Goal: Information Seeking & Learning: Check status

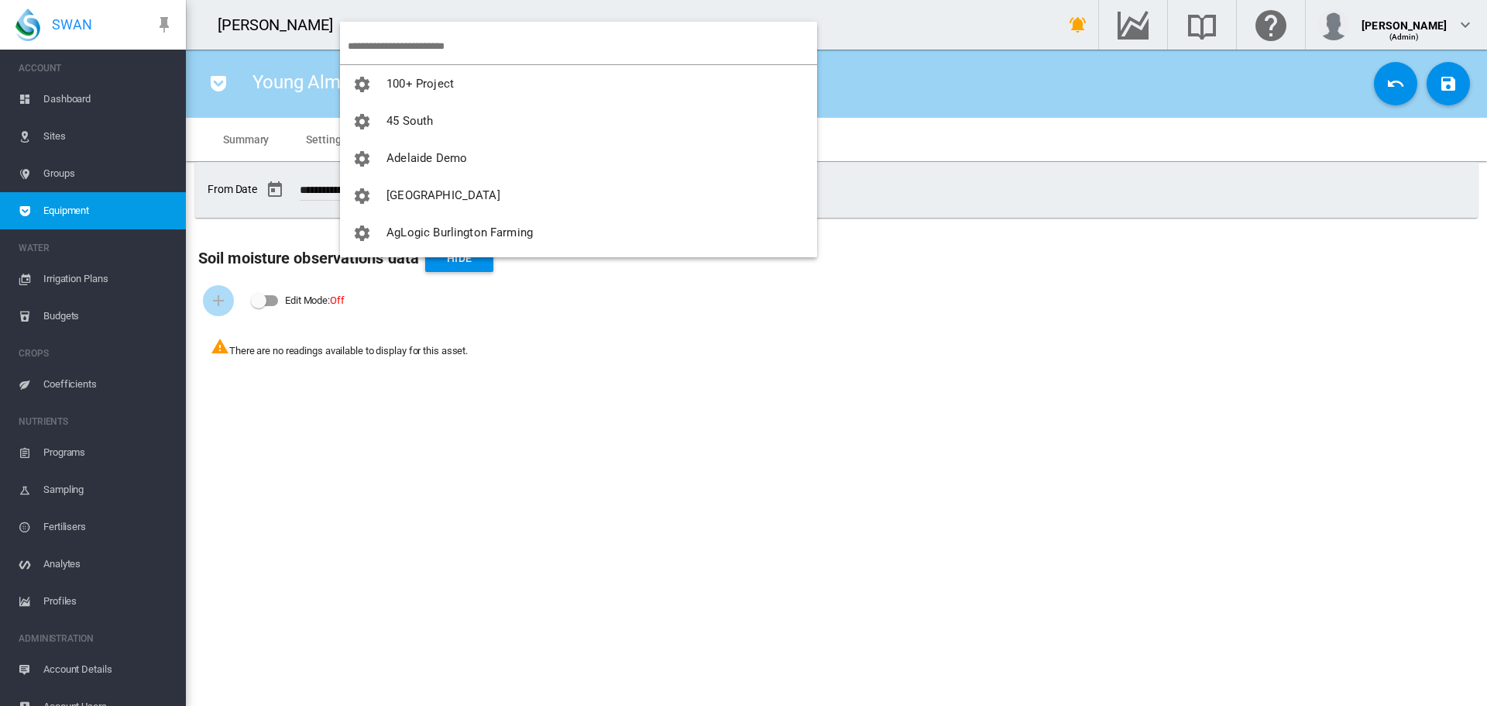
click at [378, 48] on md-backdrop at bounding box center [743, 353] width 1487 height 706
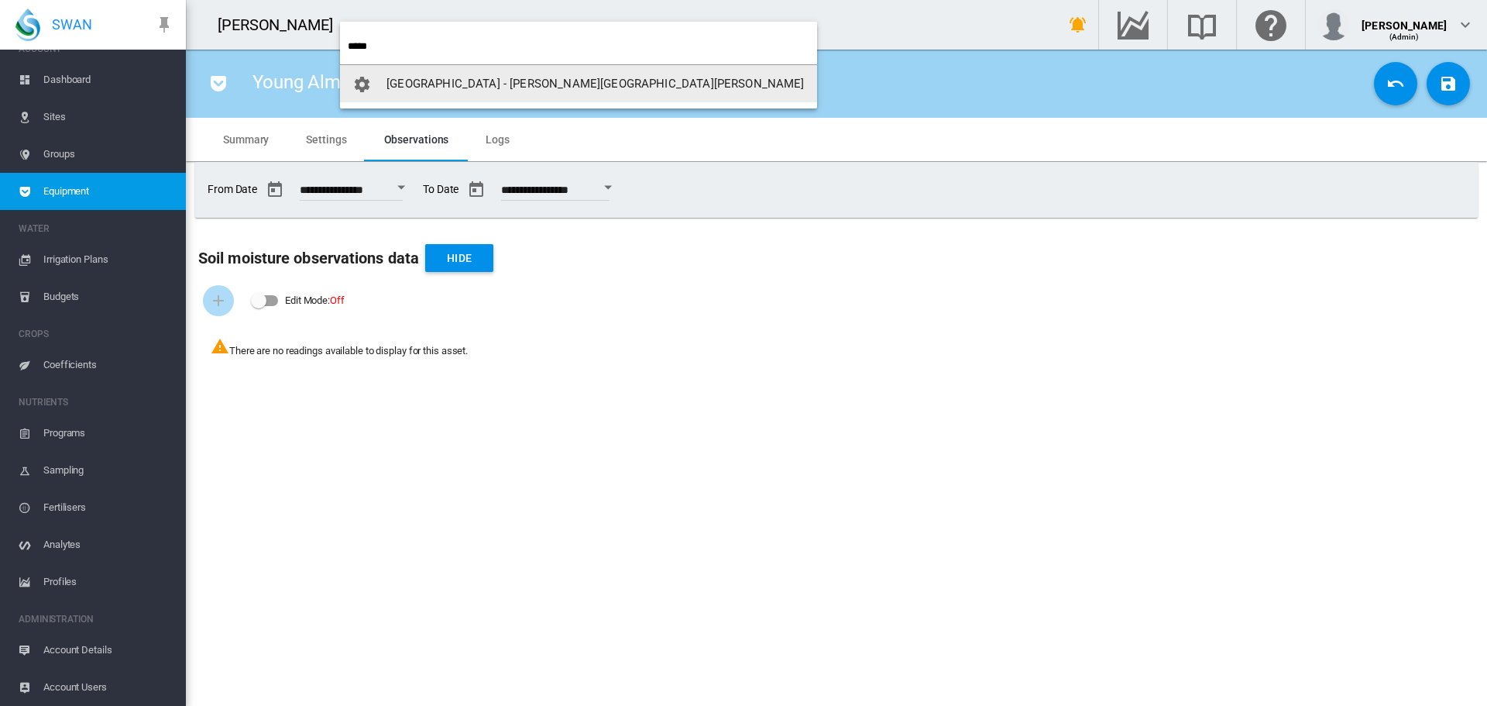
type input "*****"
click at [427, 77] on span "[GEOGRAPHIC_DATA] - [PERSON_NAME][GEOGRAPHIC_DATA][PERSON_NAME]" at bounding box center [594, 84] width 417 height 14
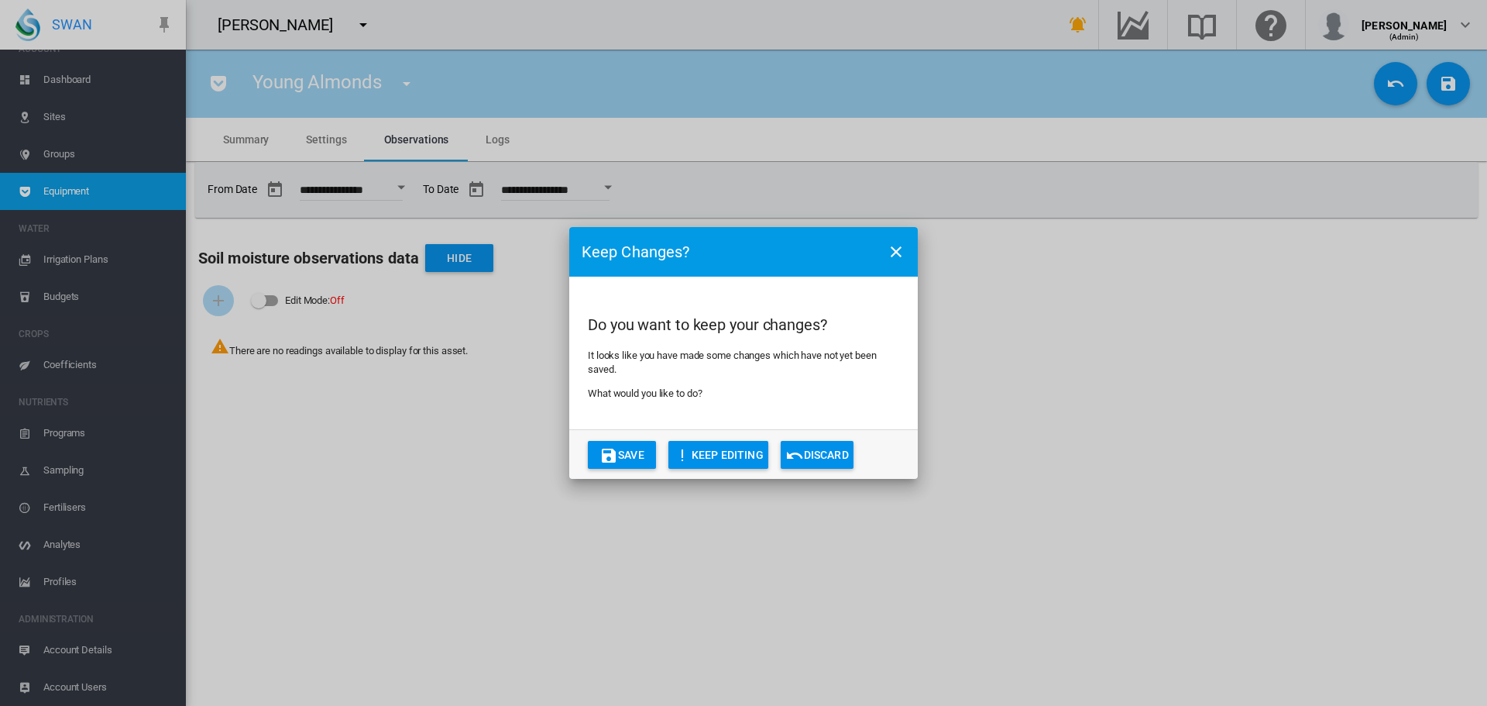
click at [620, 470] on md-dialog-actions "Save KEEP EDITING Discard" at bounding box center [743, 454] width 349 height 50
click at [641, 456] on button "Save" at bounding box center [623, 455] width 68 height 28
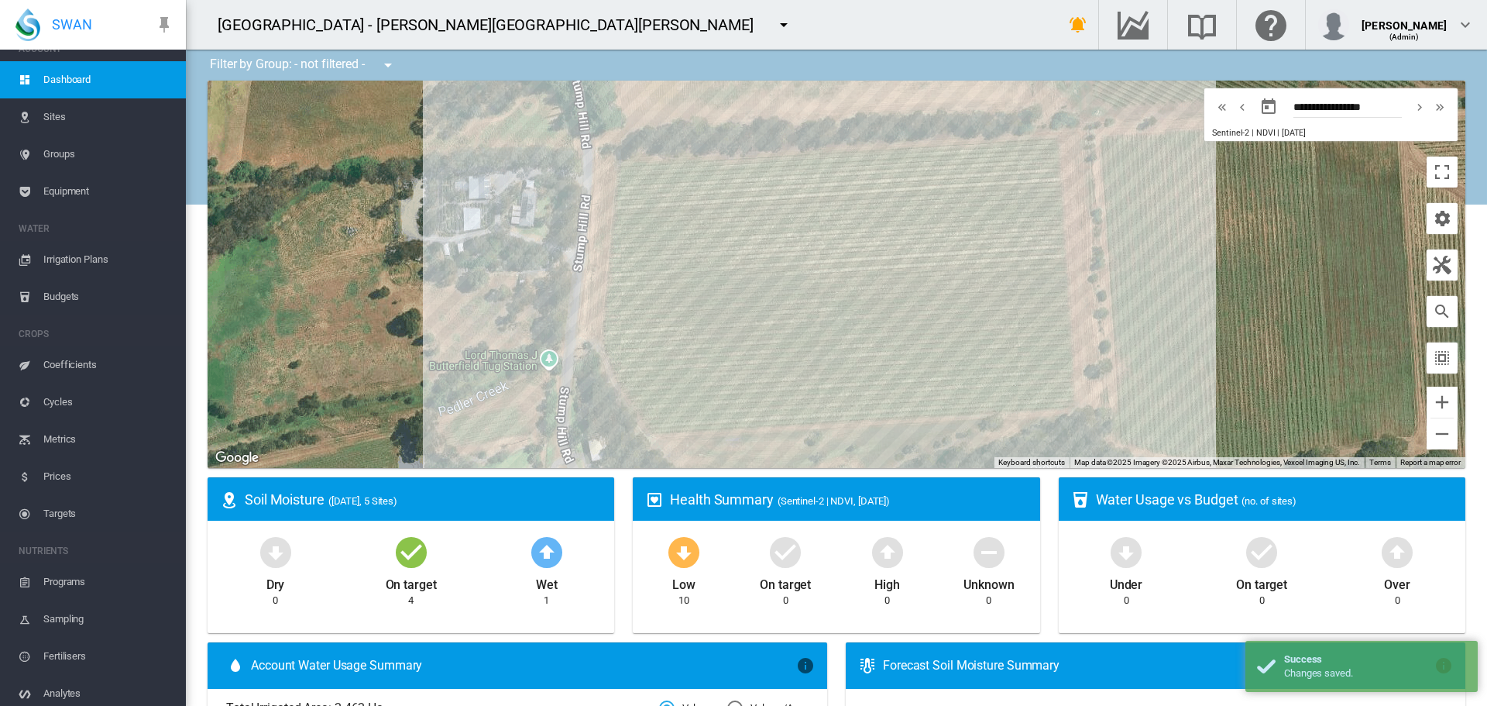
click at [44, 116] on span "Sites" at bounding box center [108, 116] width 130 height 37
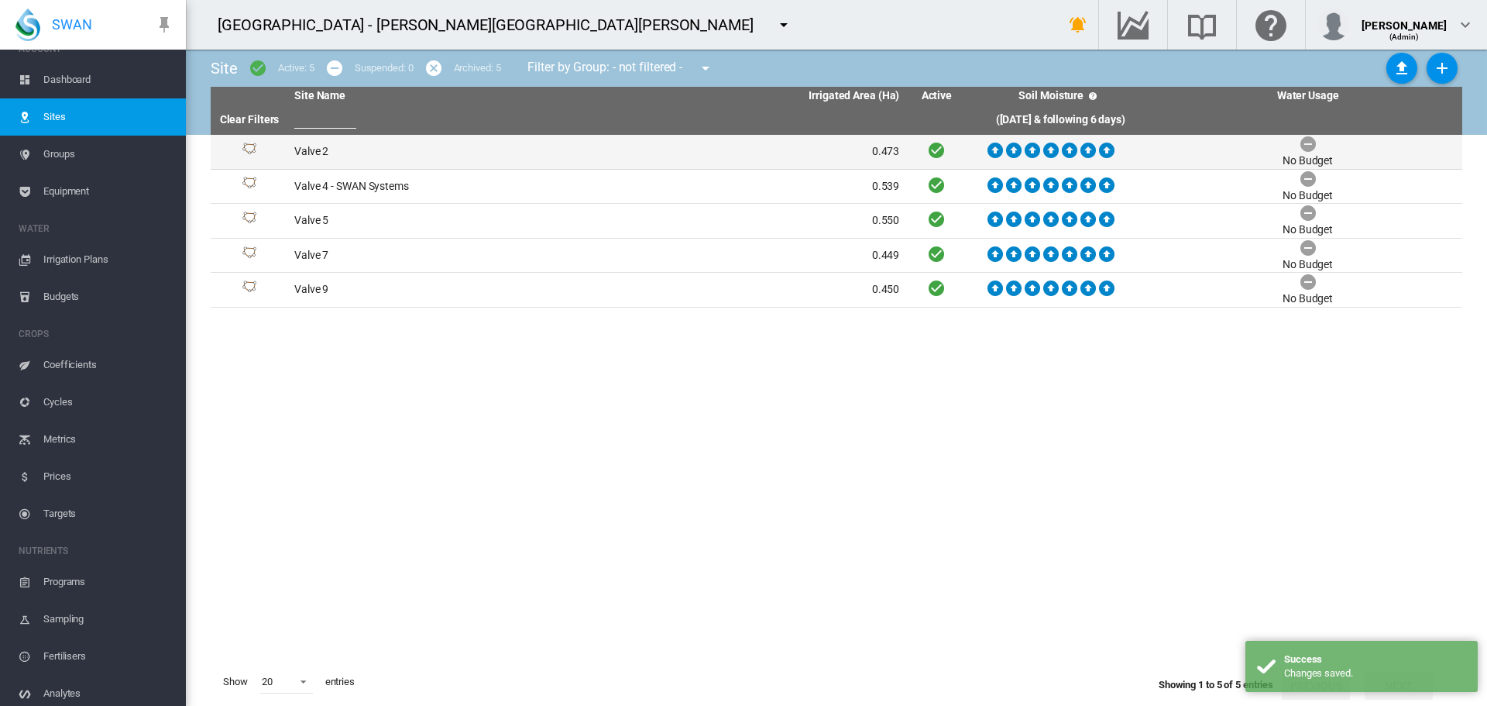
click at [321, 156] on td "Valve 2" at bounding box center [442, 152] width 309 height 34
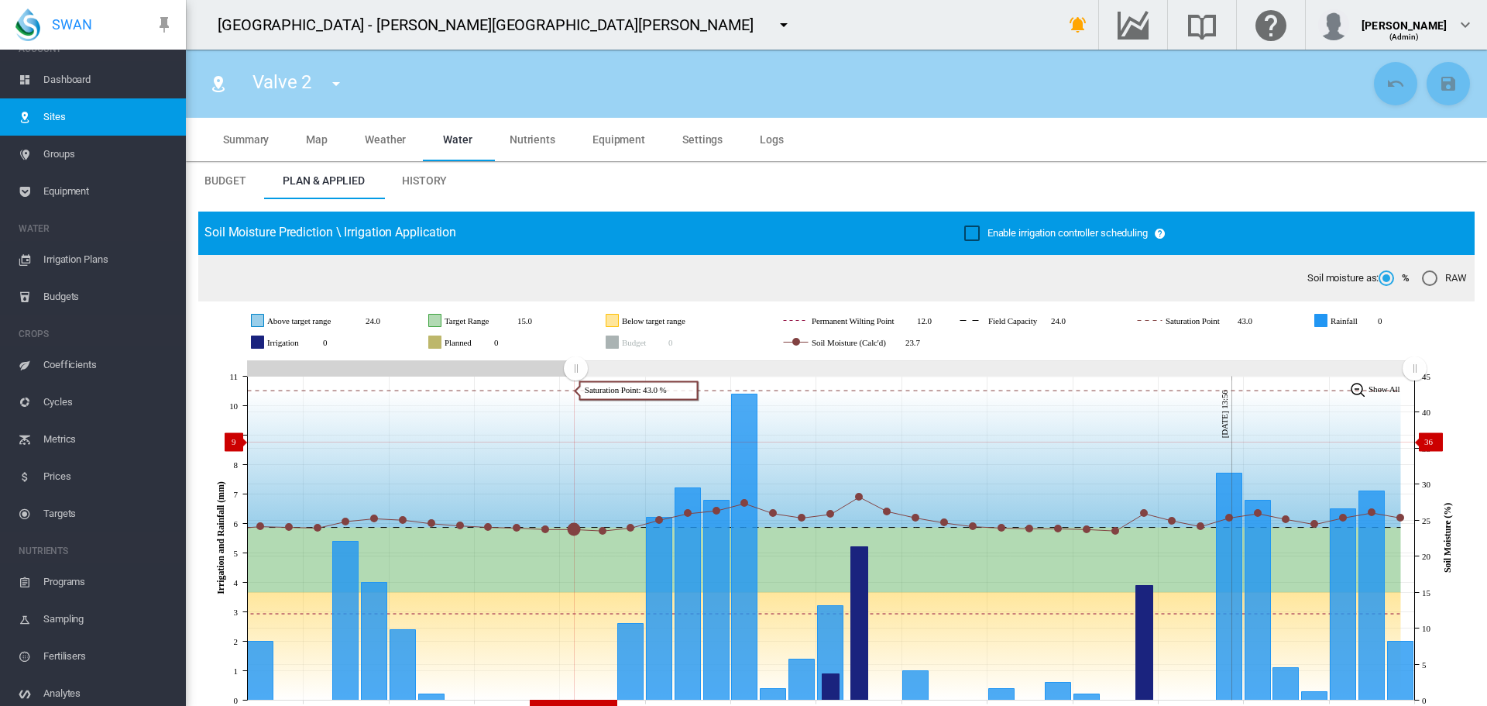
drag, startPoint x: 1129, startPoint y: 369, endPoint x: 595, endPoint y: 451, distance: 540.6
click at [575, 442] on icon "JavaScript chart by amCharts [DATE] [DATE] Aug [DATE] Aug [DATE] Aug [DATE] Sep…" at bounding box center [830, 537] width 1265 height 363
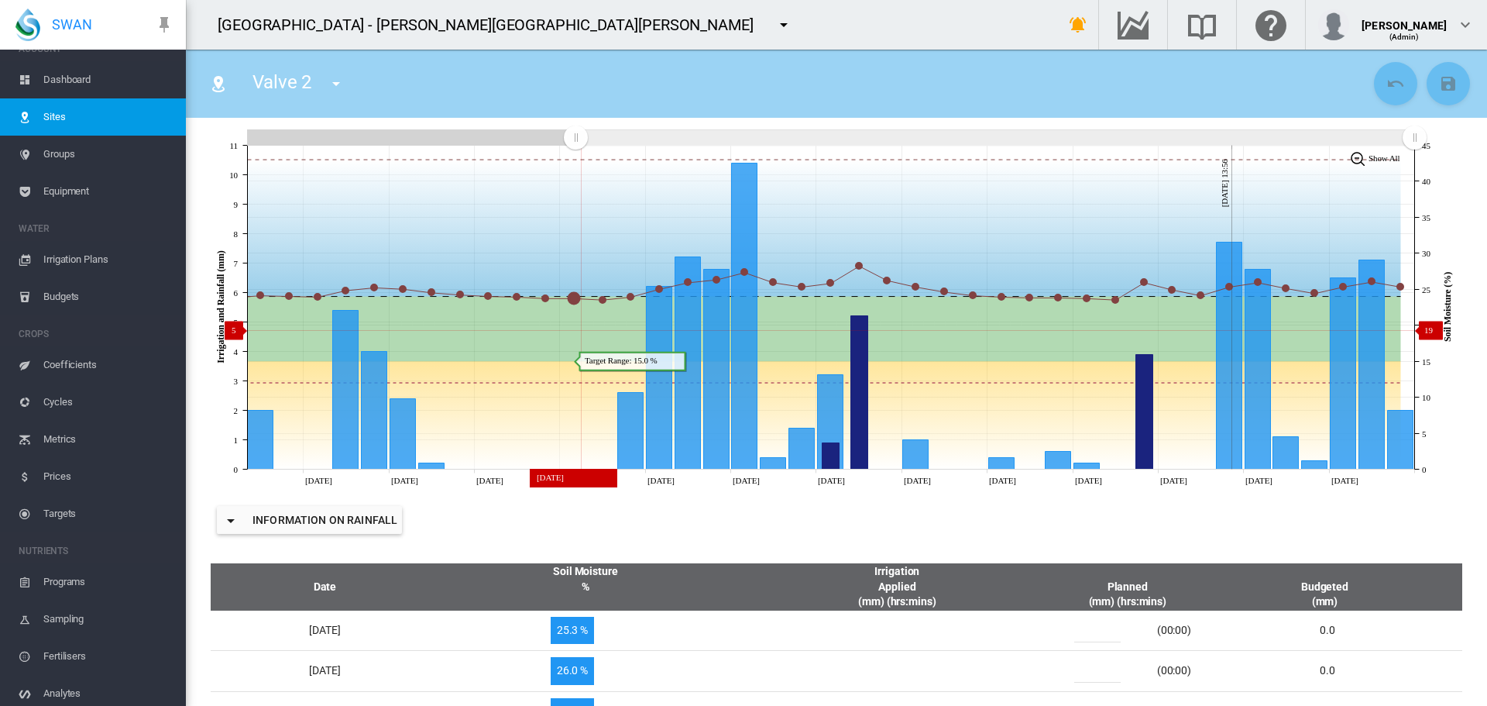
scroll to position [232, 0]
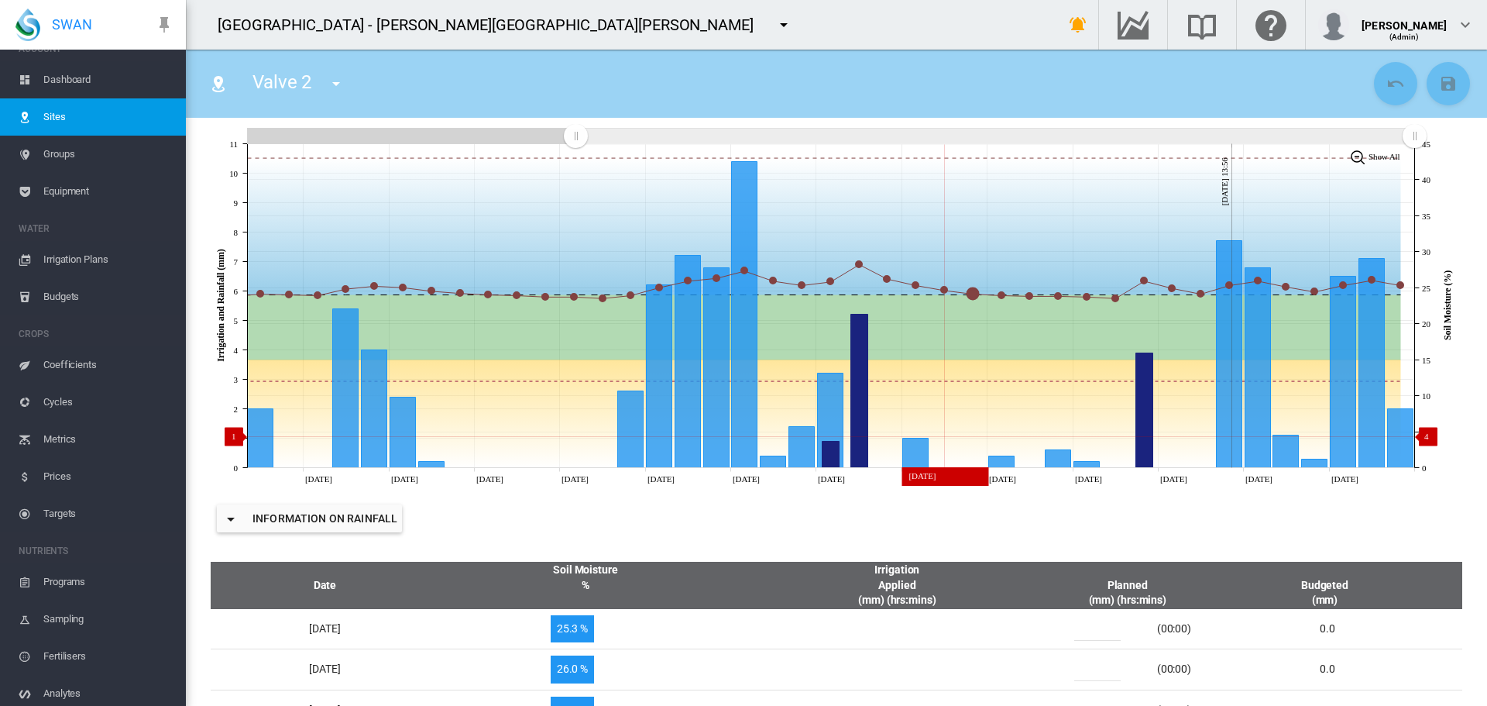
drag, startPoint x: 949, startPoint y: 436, endPoint x: 1116, endPoint y: 436, distance: 166.5
click at [1032, 436] on icon at bounding box center [816, 413] width 1169 height 108
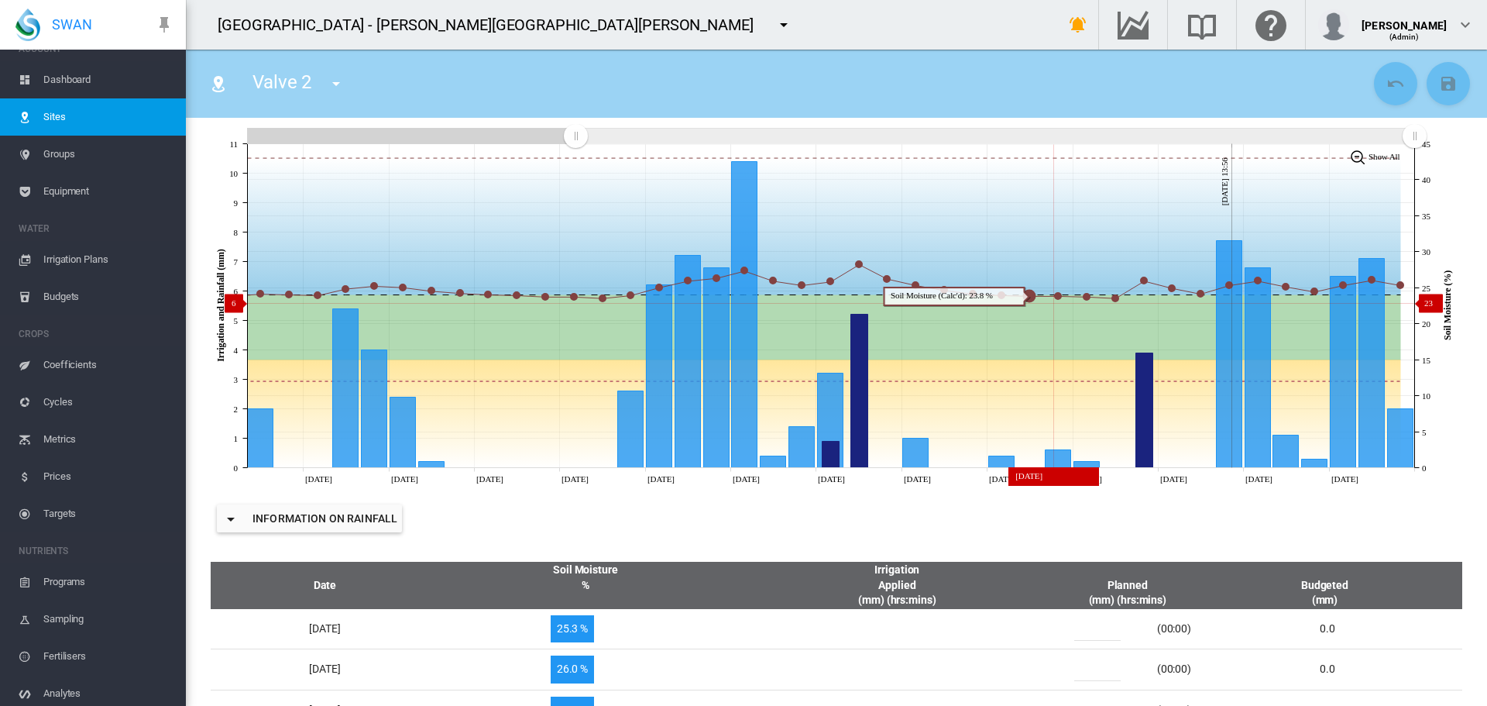
click at [1005, 318] on icon at bounding box center [816, 327] width 1169 height 65
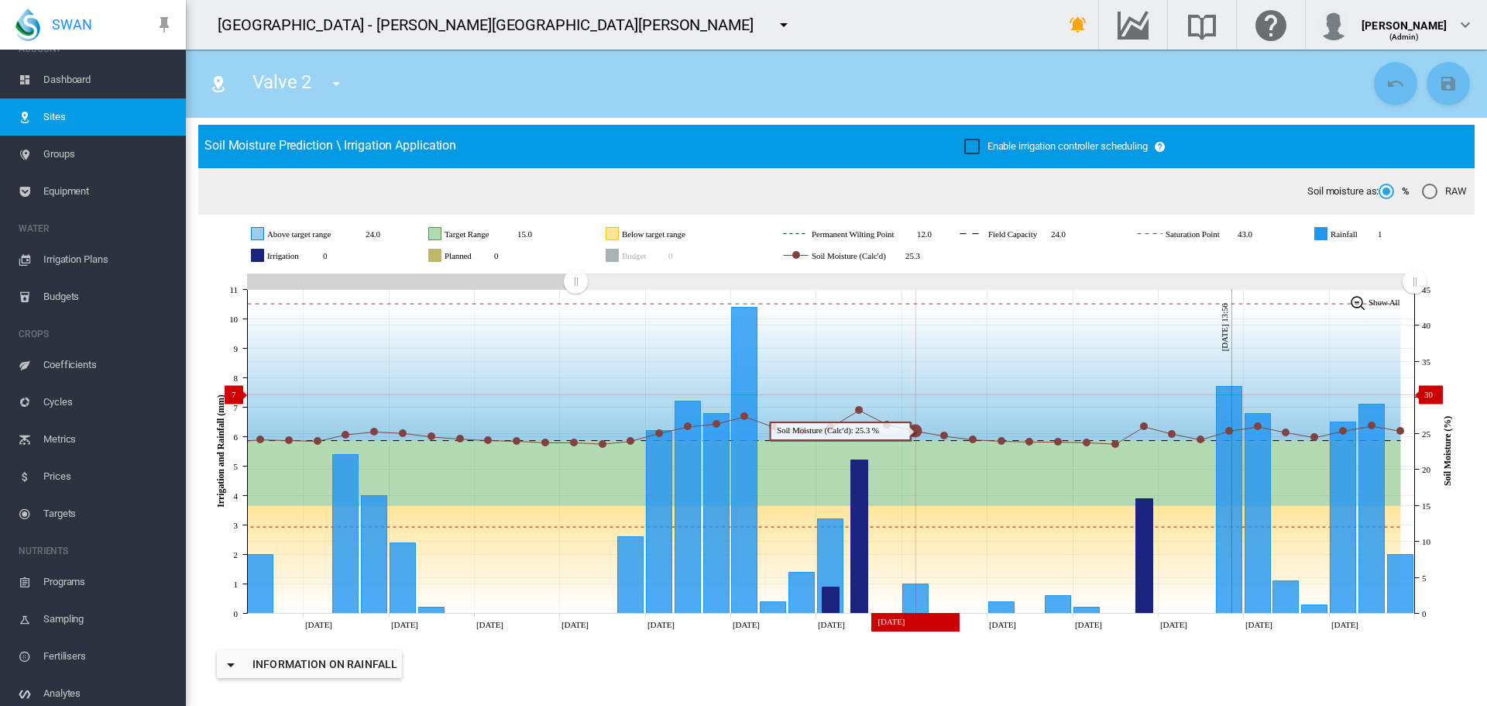
scroll to position [77, 0]
